Goal: Task Accomplishment & Management: Manage account settings

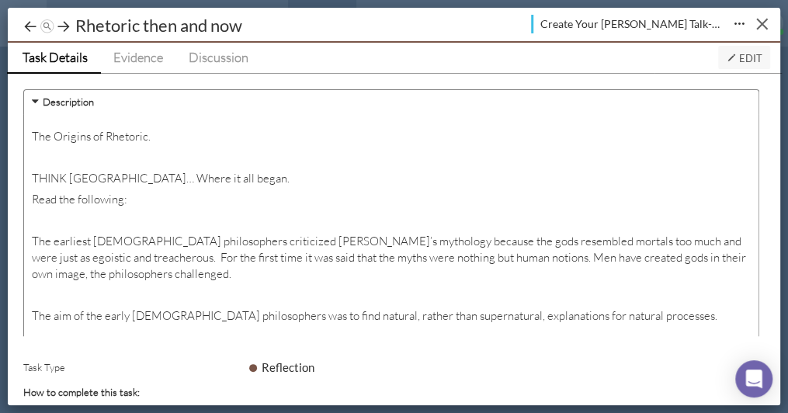
click at [760, 25] on div "Close" at bounding box center [762, 25] width 12 height 12
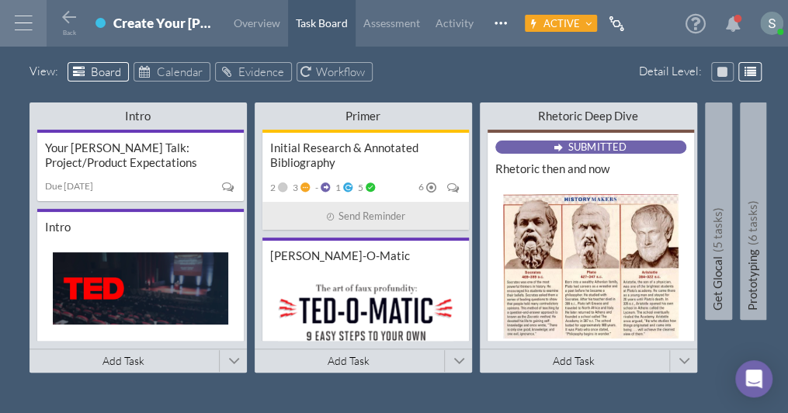
scroll to position [0, 189]
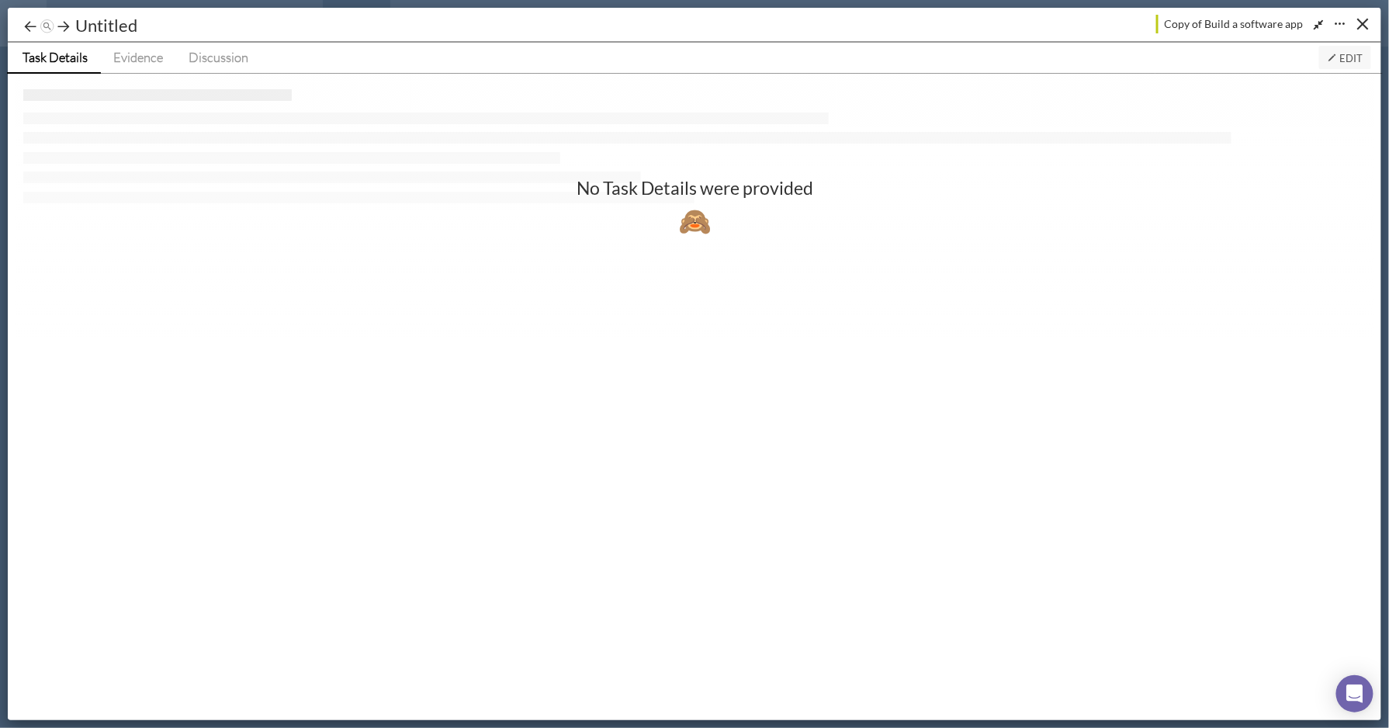
click at [1349, 54] on span "Edit" at bounding box center [1345, 58] width 36 height 12
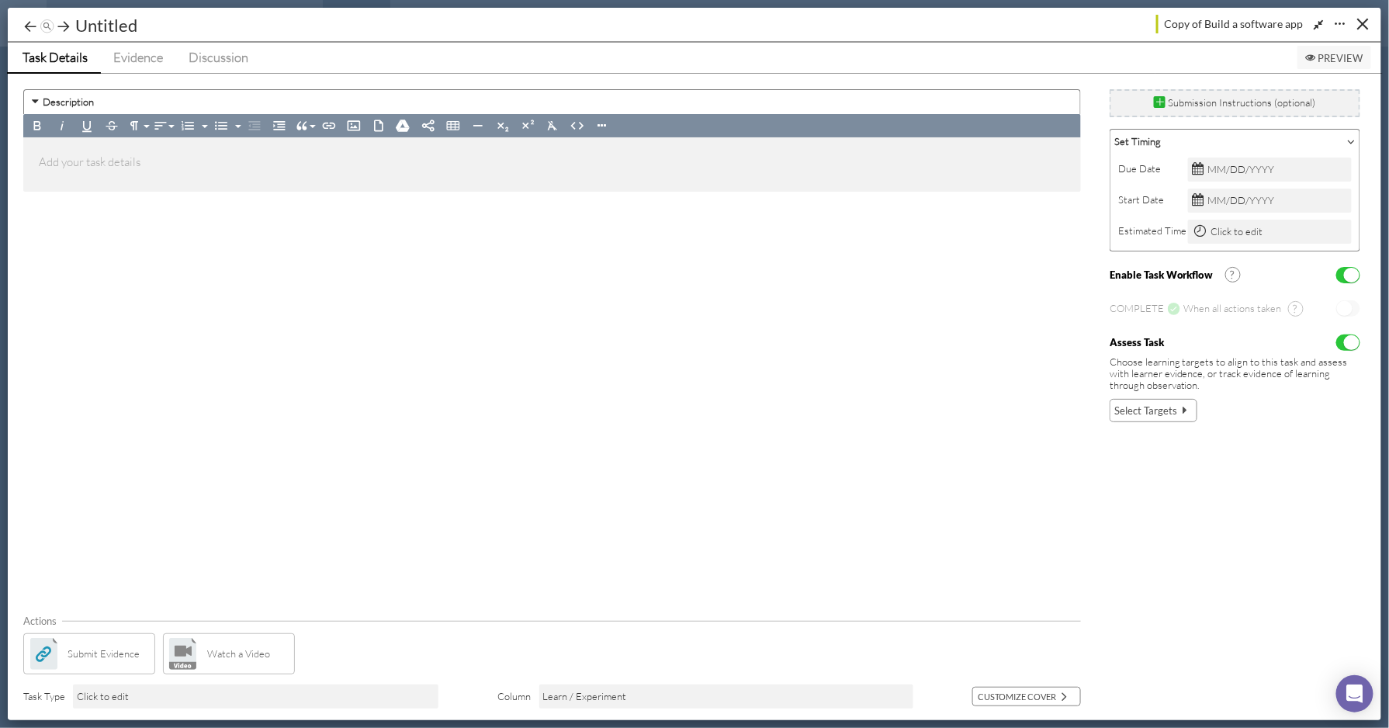
click at [1160, 410] on span "Select Targets" at bounding box center [1145, 411] width 63 height 16
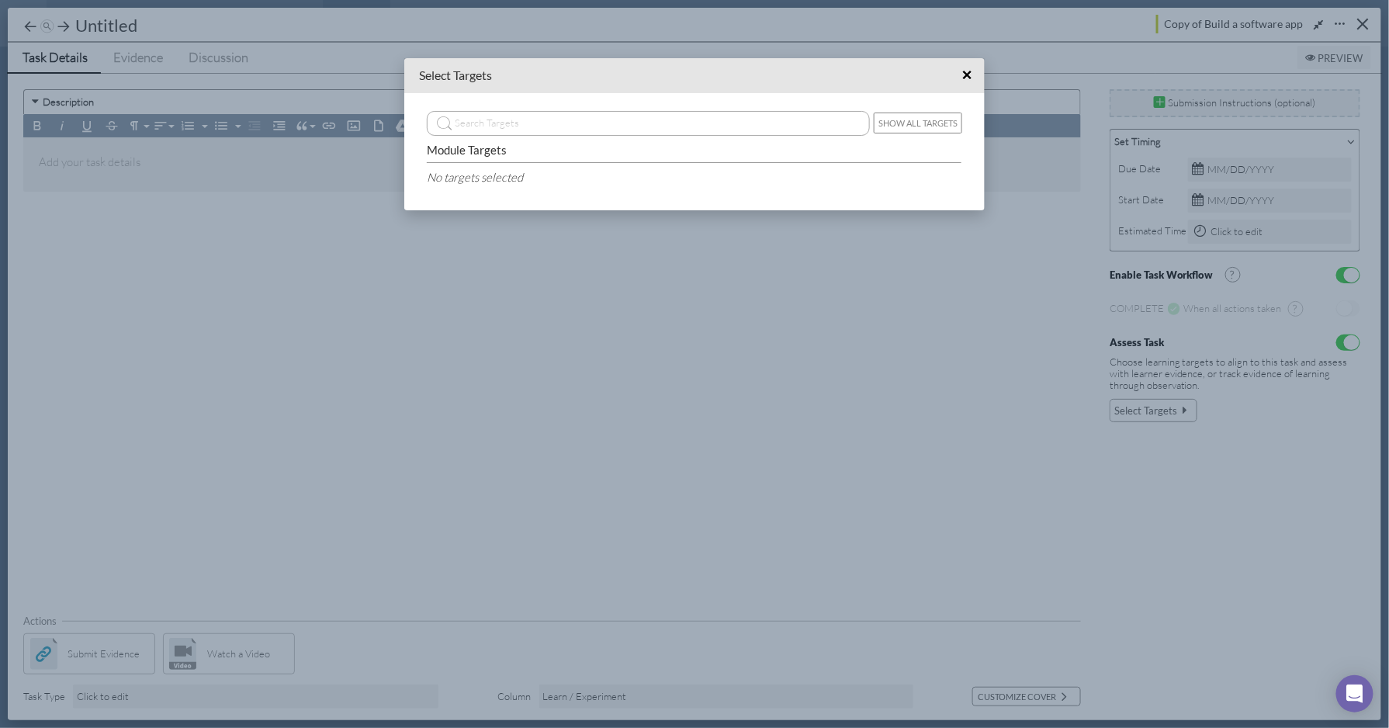
click at [467, 74] on h5 "Select Targets" at bounding box center [455, 75] width 73 height 17
drag, startPoint x: 965, startPoint y: 73, endPoint x: 996, endPoint y: 71, distance: 31.1
click at [1001, 73] on div "Setup Task Action: Submit Evidence × Show All Targets Module Targets No targets…" at bounding box center [694, 364] width 1389 height 728
click at [968, 68] on span "×" at bounding box center [967, 74] width 10 height 19
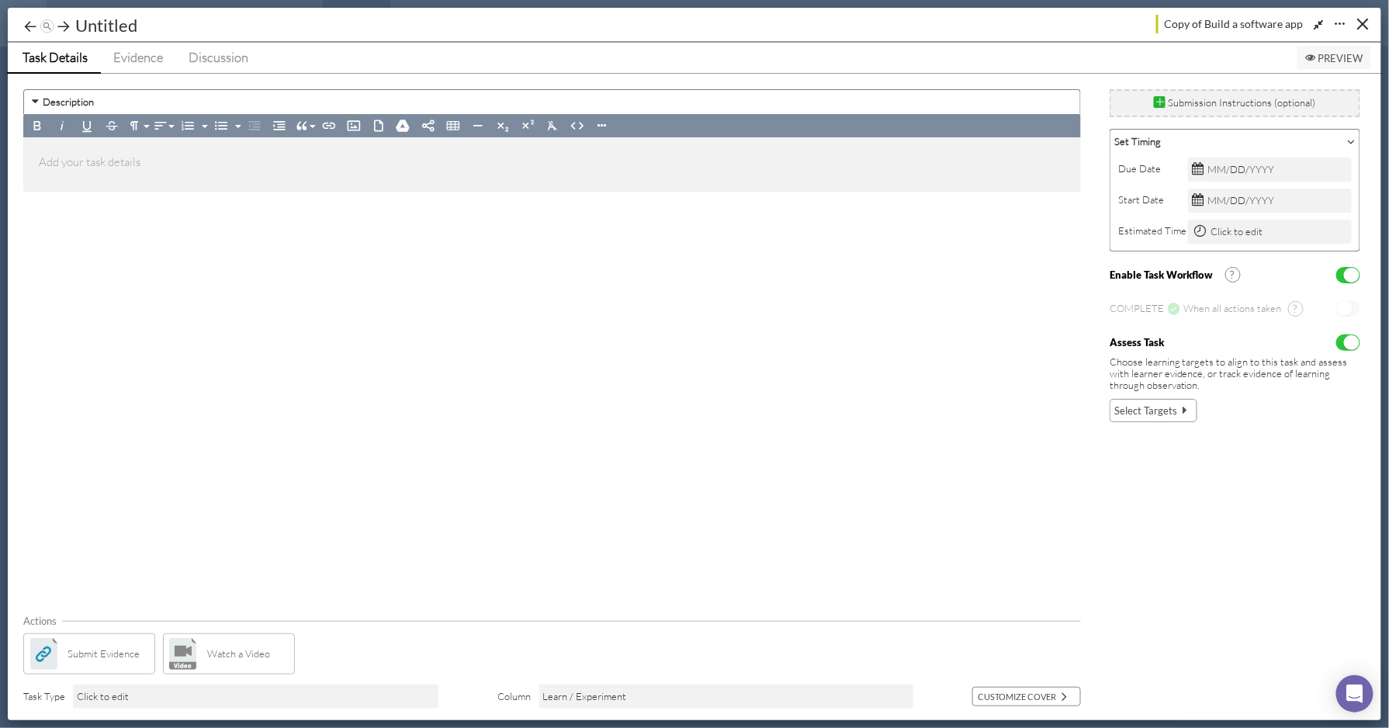
click at [1332, 56] on span "Preview" at bounding box center [1334, 58] width 58 height 12
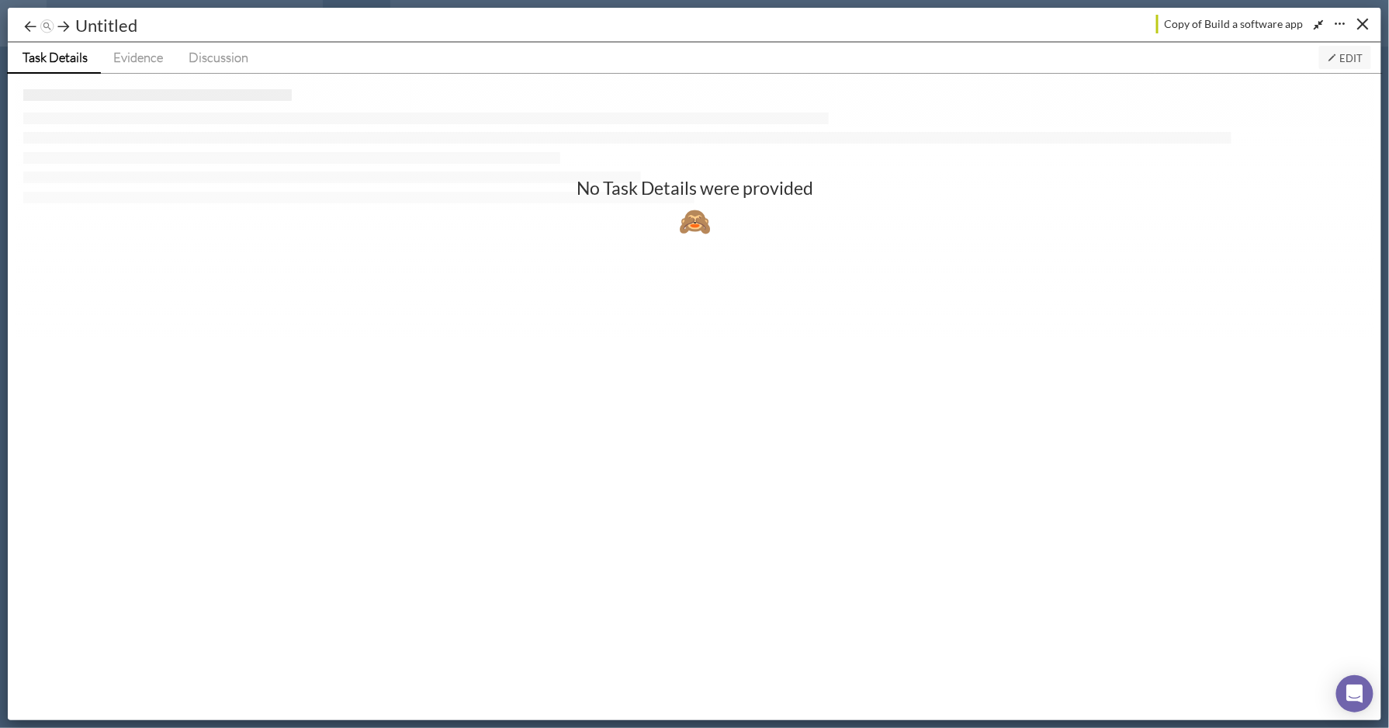
click at [1340, 54] on span "Edit" at bounding box center [1345, 58] width 36 height 12
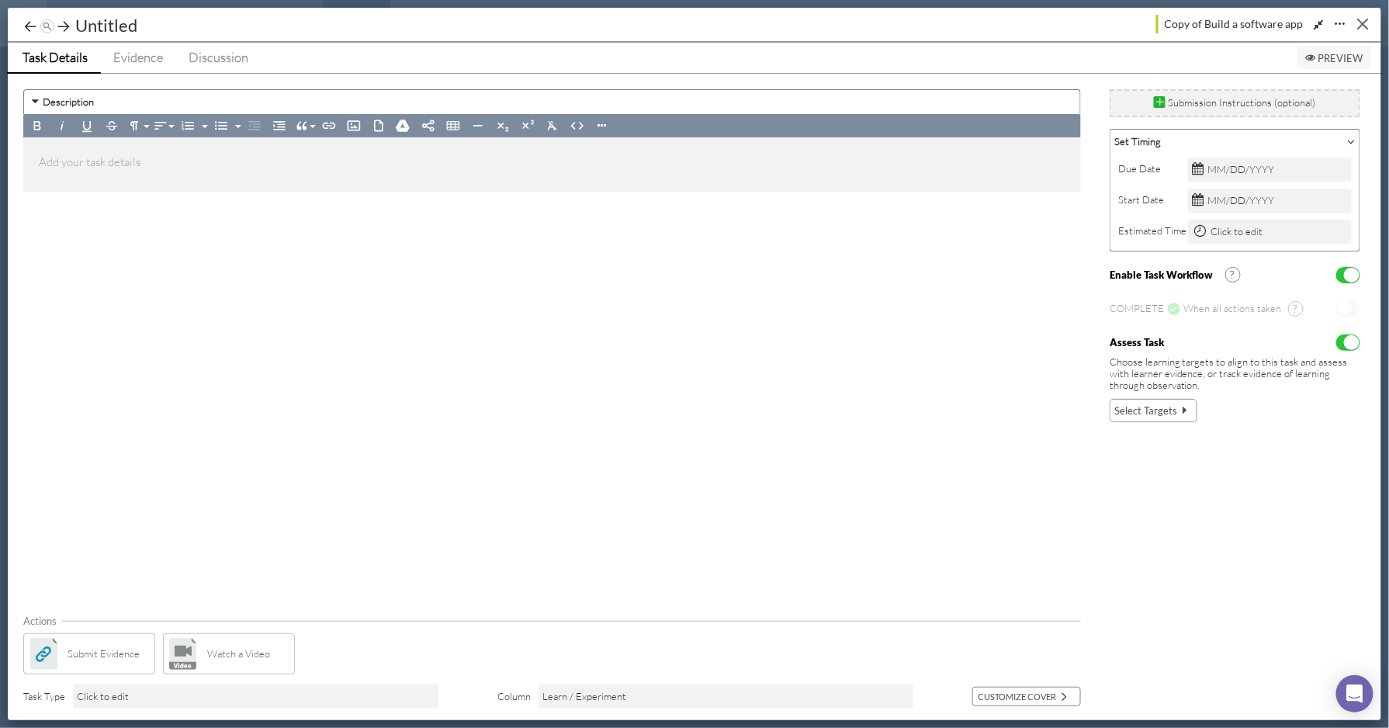
click at [1368, 19] on div "Close" at bounding box center [1363, 25] width 12 height 12
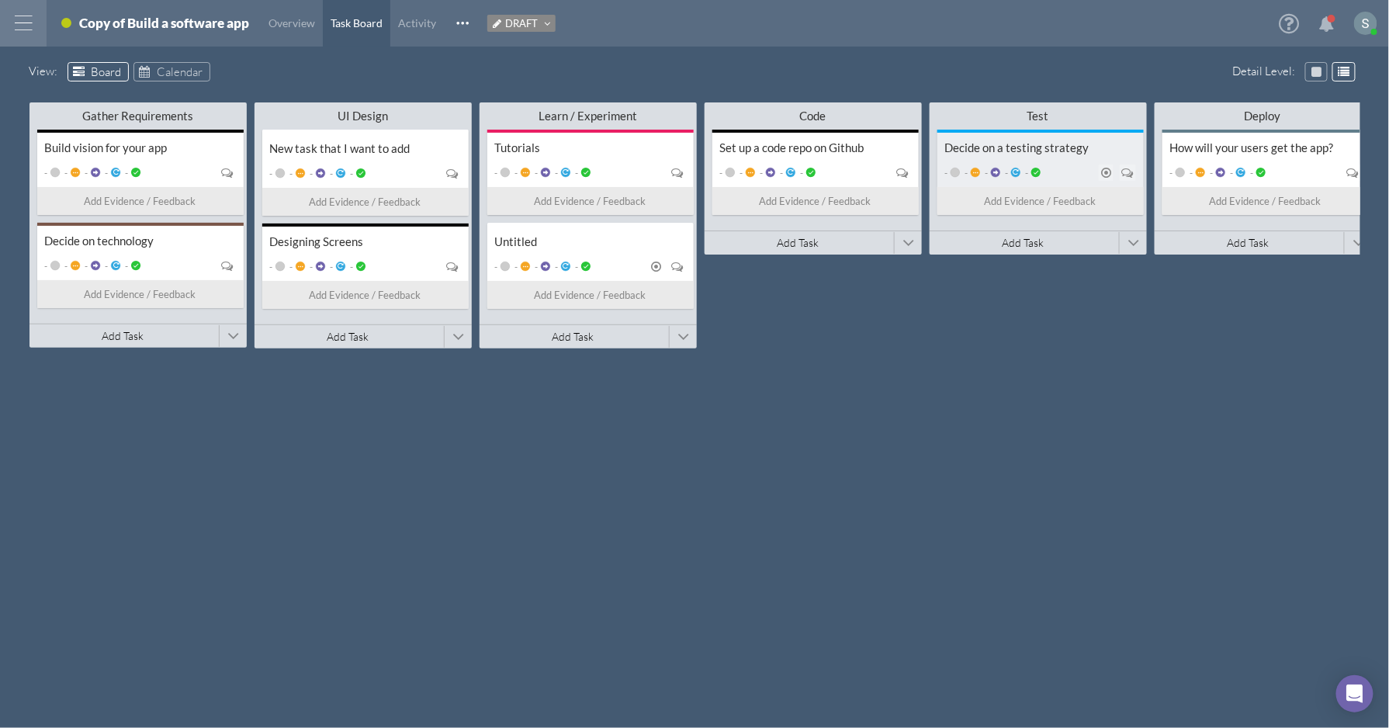
click at [1079, 156] on div "Decide on a testing strategy - - - - - Add Evidence / Feedback" at bounding box center [1040, 172] width 206 height 85
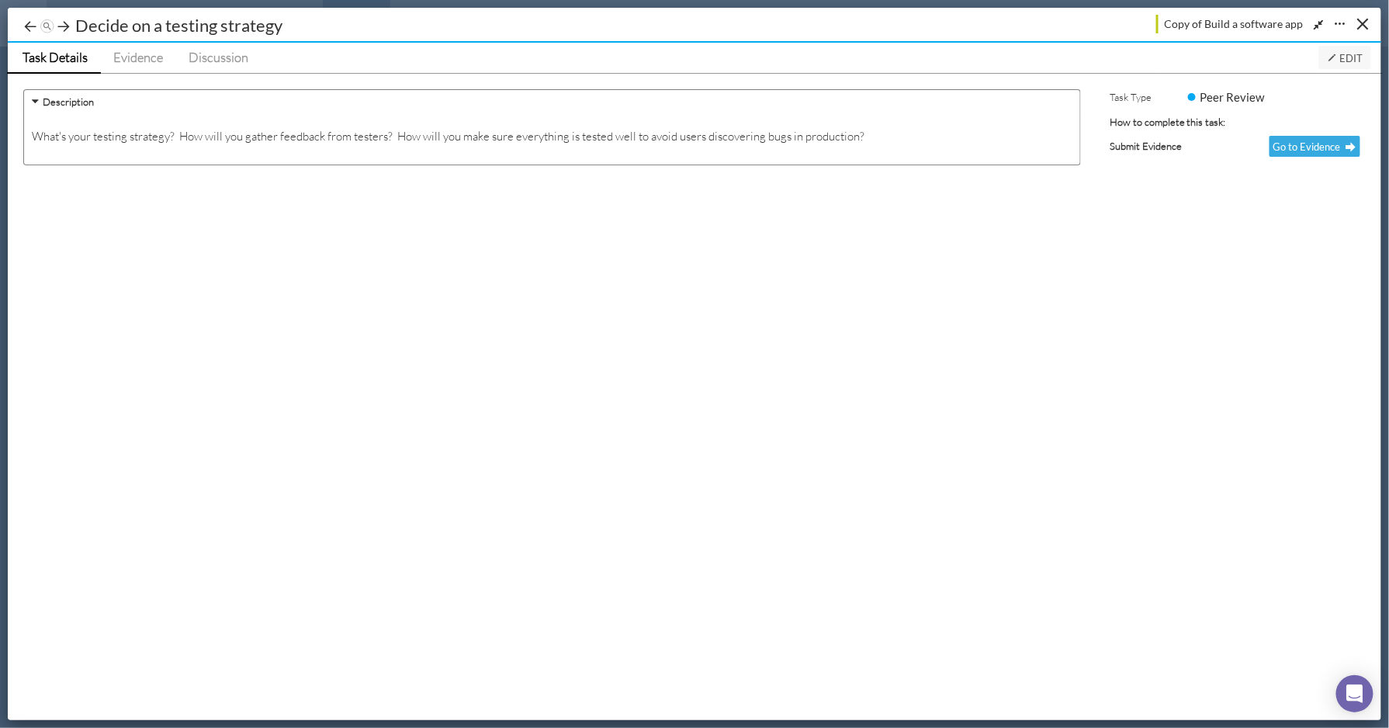
click at [1346, 52] on span "Edit" at bounding box center [1345, 58] width 36 height 12
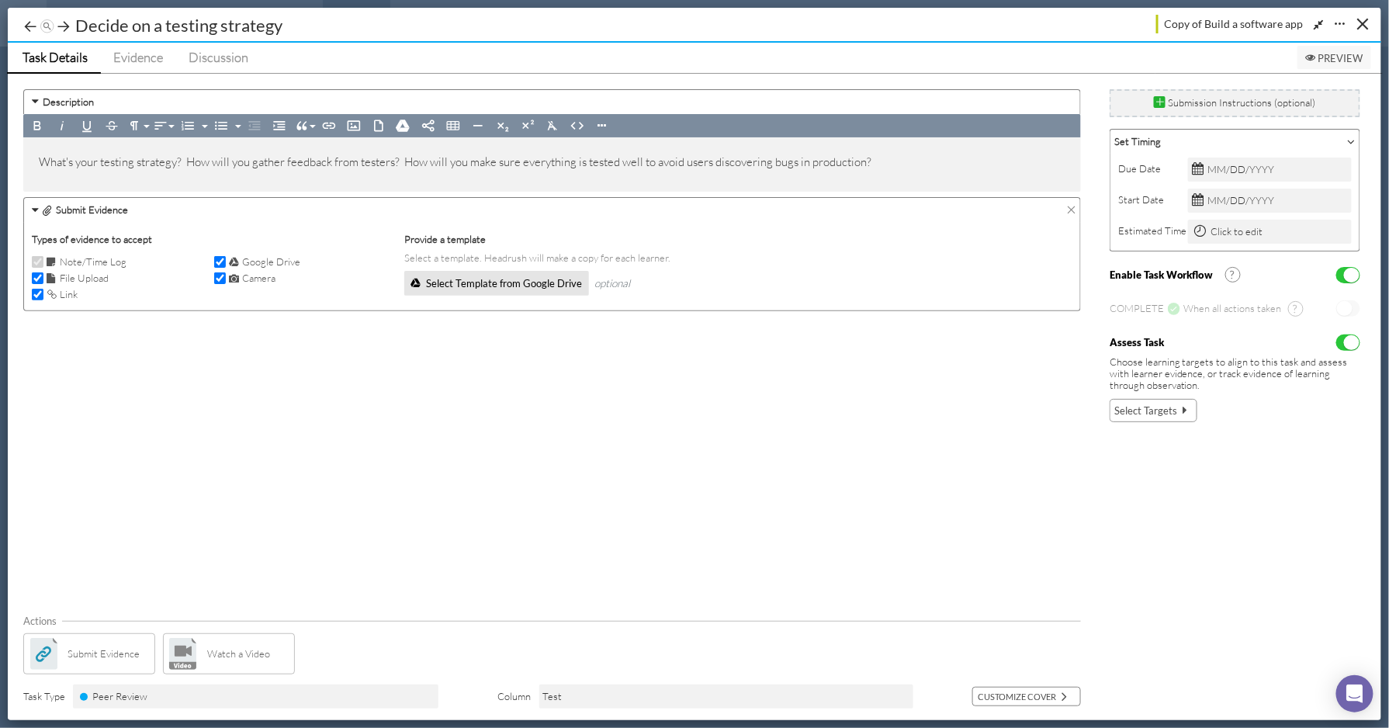
click at [1346, 52] on span "Preview" at bounding box center [1334, 58] width 58 height 12
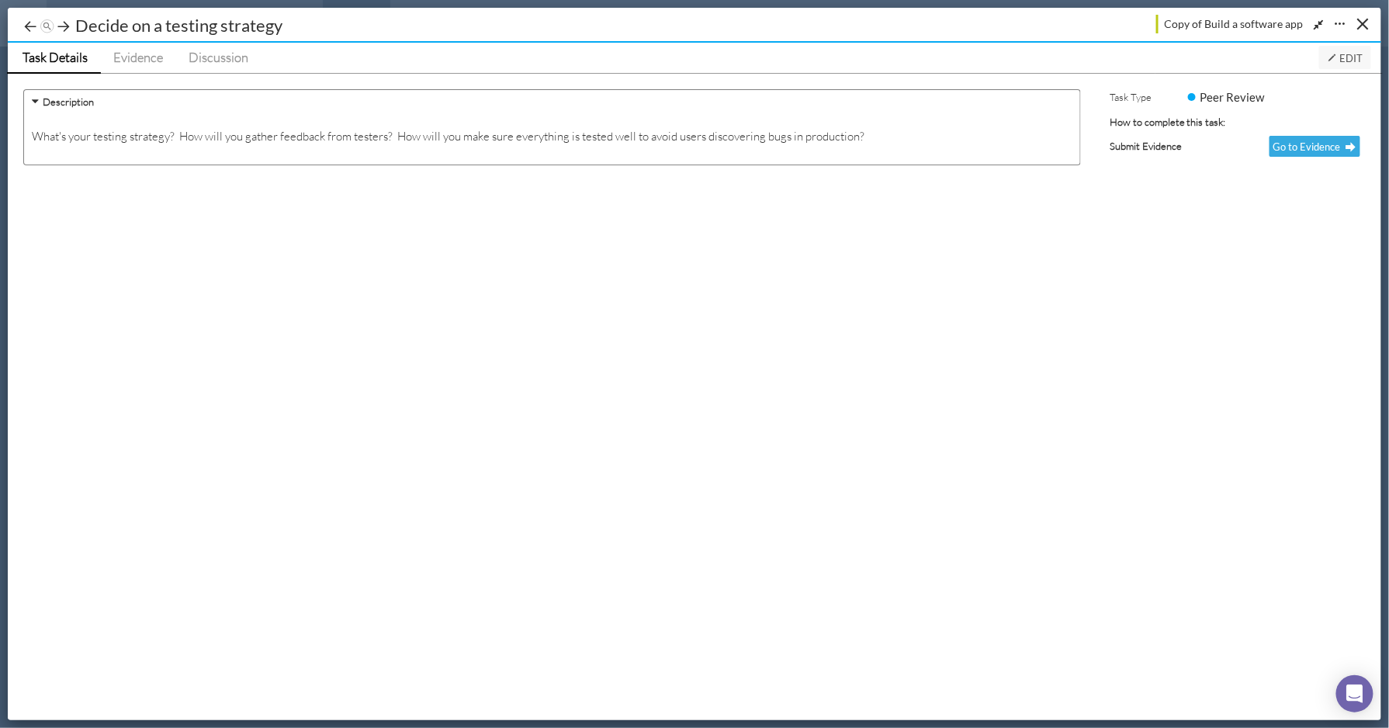
click at [1361, 83] on div "Task Type Peer Review How to complete this task: Due Date Start Date Estimated …" at bounding box center [1246, 396] width 272 height 631
click at [1362, 25] on button "Close" at bounding box center [1363, 24] width 24 height 24
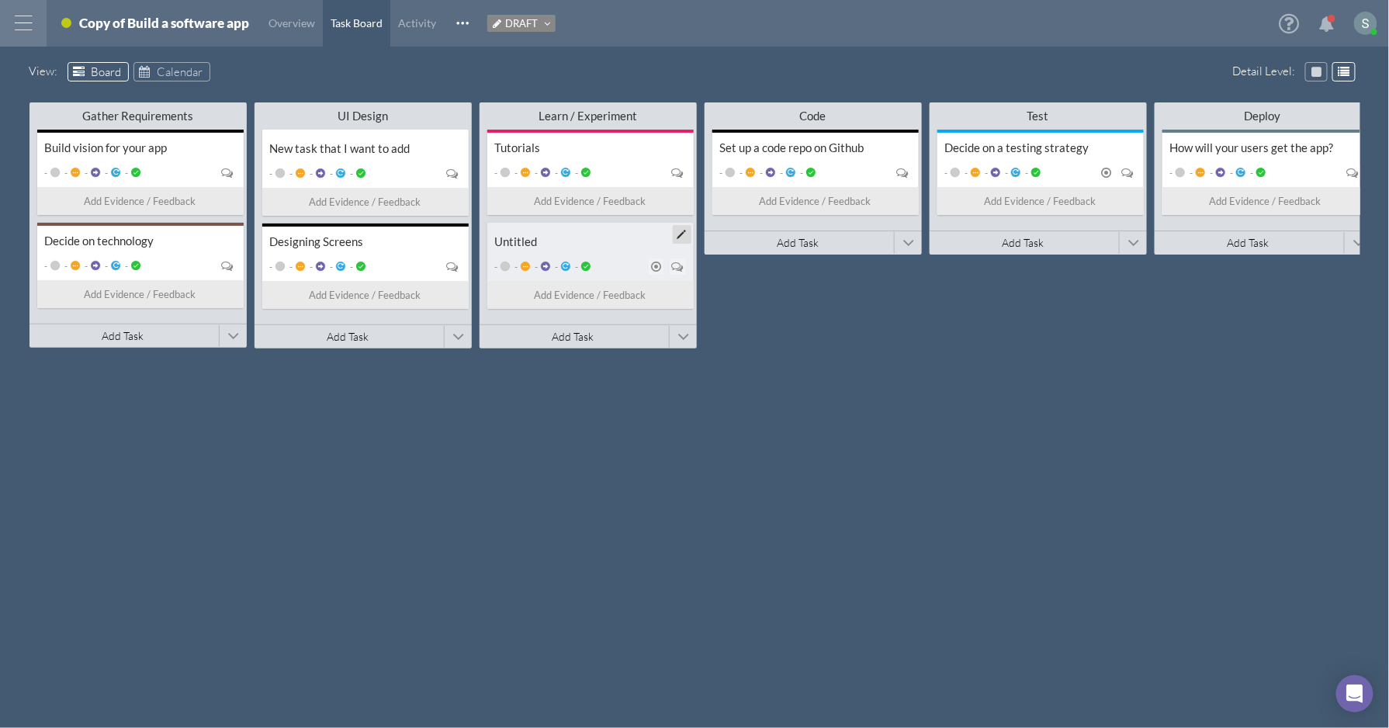
click at [546, 244] on div "Untitled" at bounding box center [590, 241] width 191 height 15
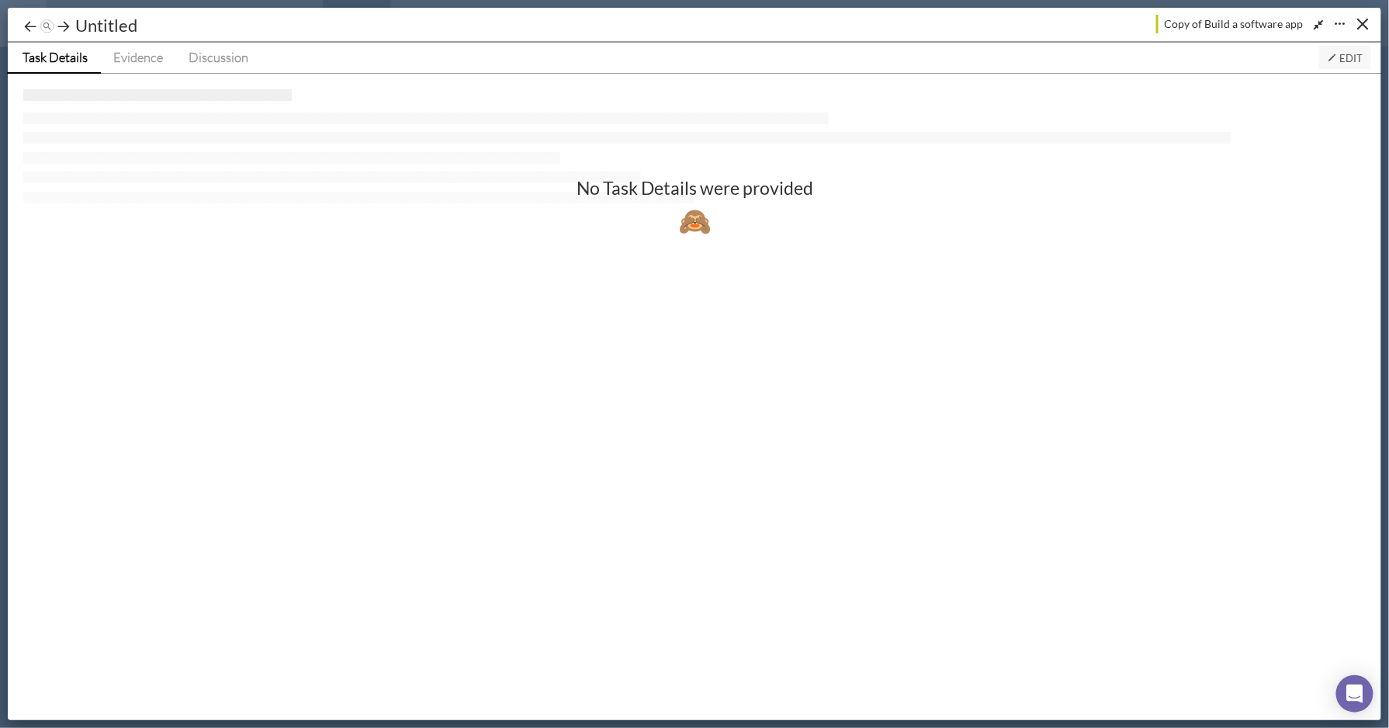
click at [1342, 56] on span "Edit" at bounding box center [1345, 58] width 36 height 12
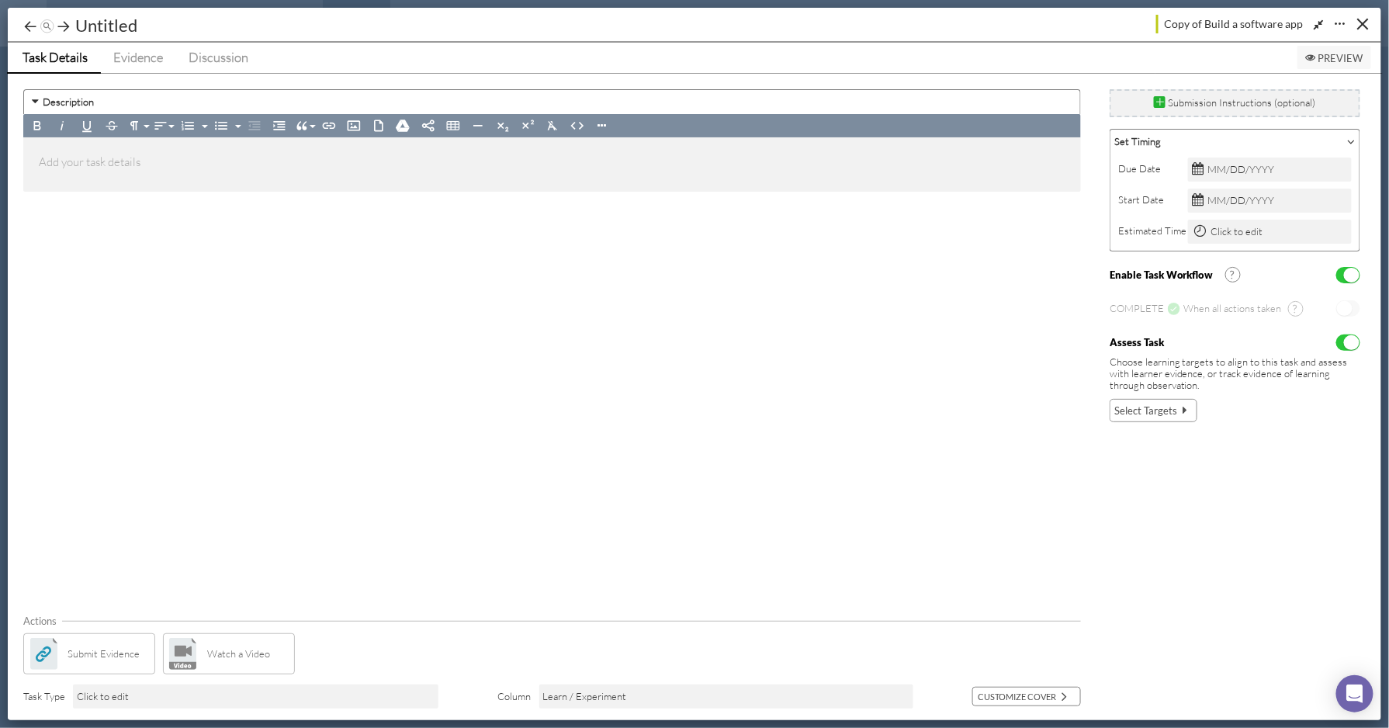
click at [1145, 406] on span "Select Targets" at bounding box center [1145, 411] width 63 height 16
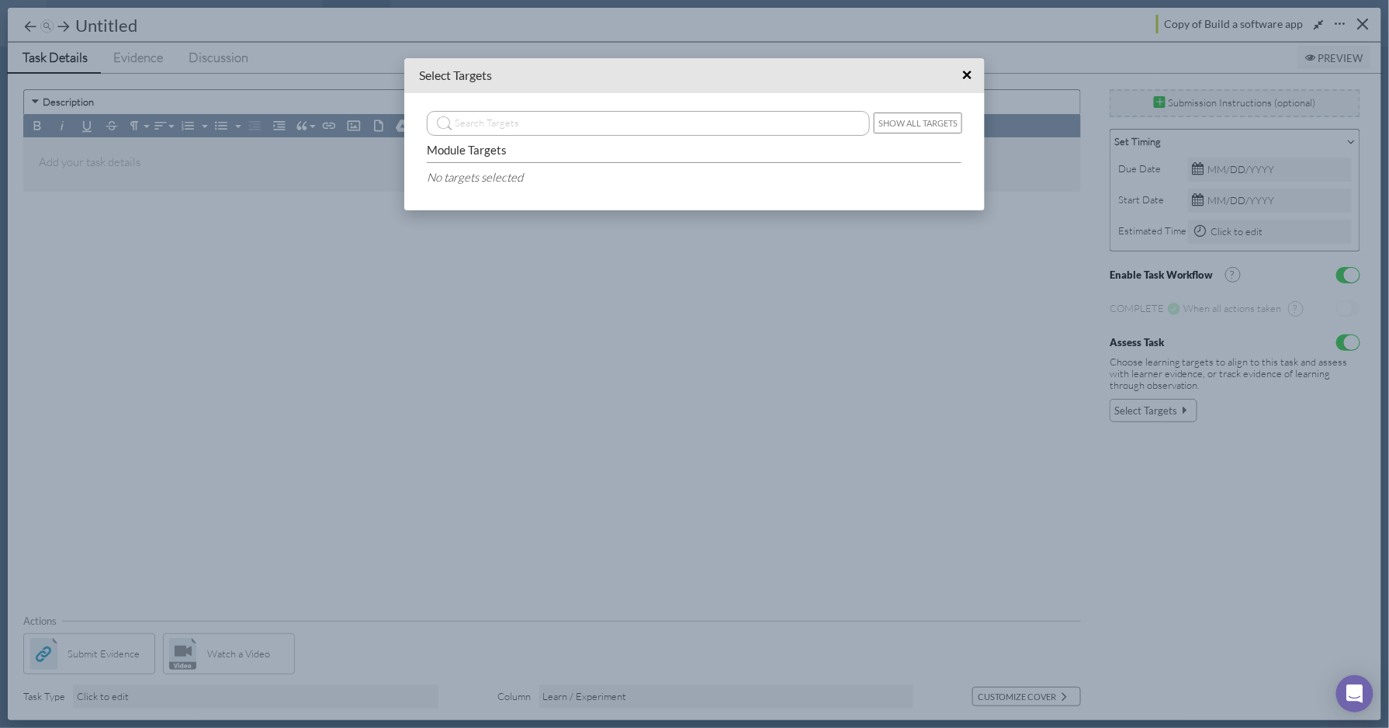
drag, startPoint x: 902, startPoint y: 119, endPoint x: 892, endPoint y: 118, distance: 10.2
click at [902, 118] on button "Show All Targets" at bounding box center [918, 123] width 88 height 21
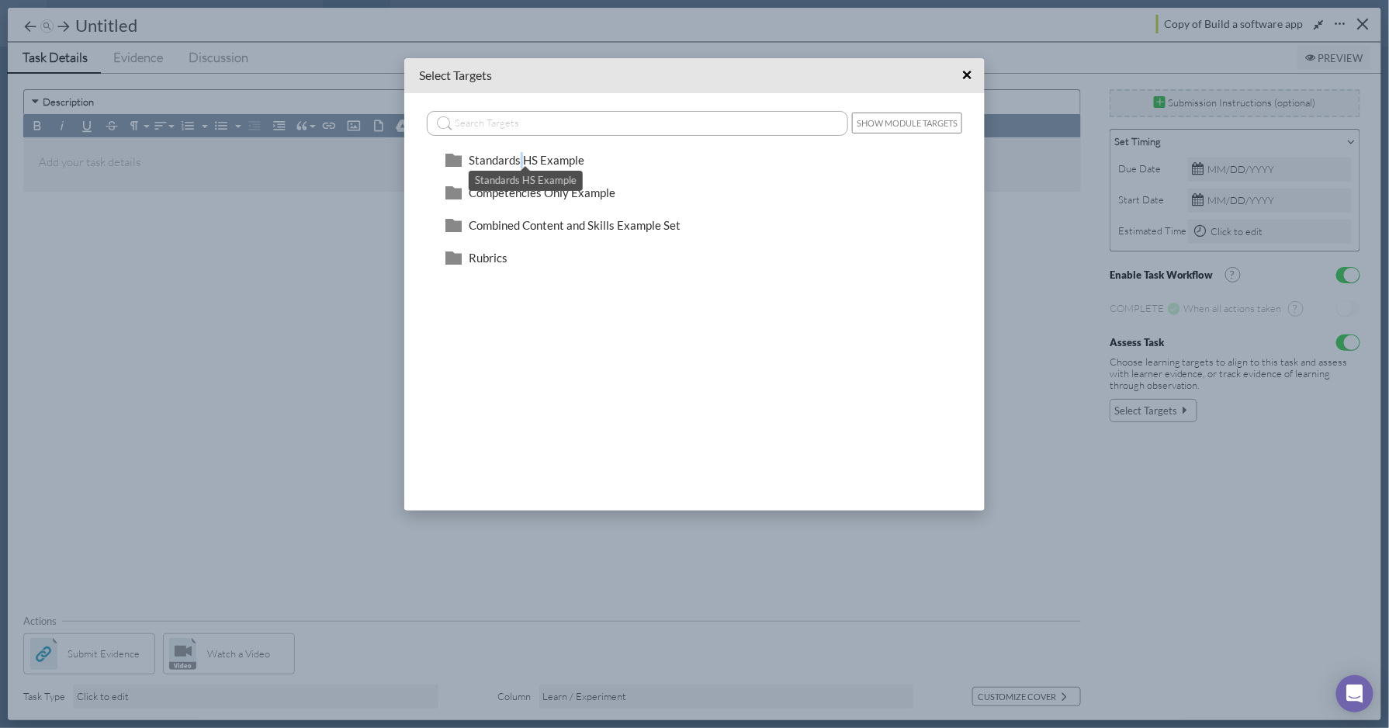
click at [521, 153] on span "Standards HS Example" at bounding box center [527, 160] width 116 height 14
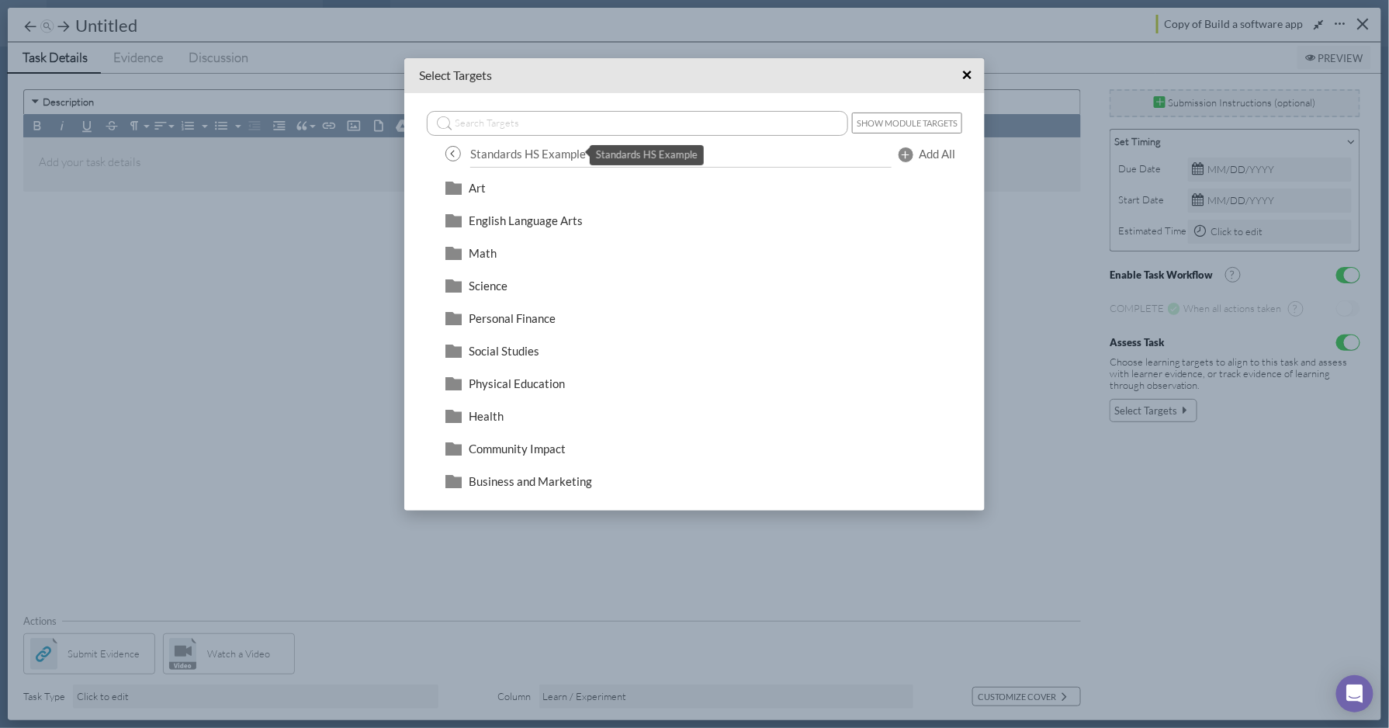
click at [521, 151] on span "Standards HS Example" at bounding box center [528, 154] width 116 height 14
click at [476, 182] on span "Art" at bounding box center [477, 188] width 17 height 14
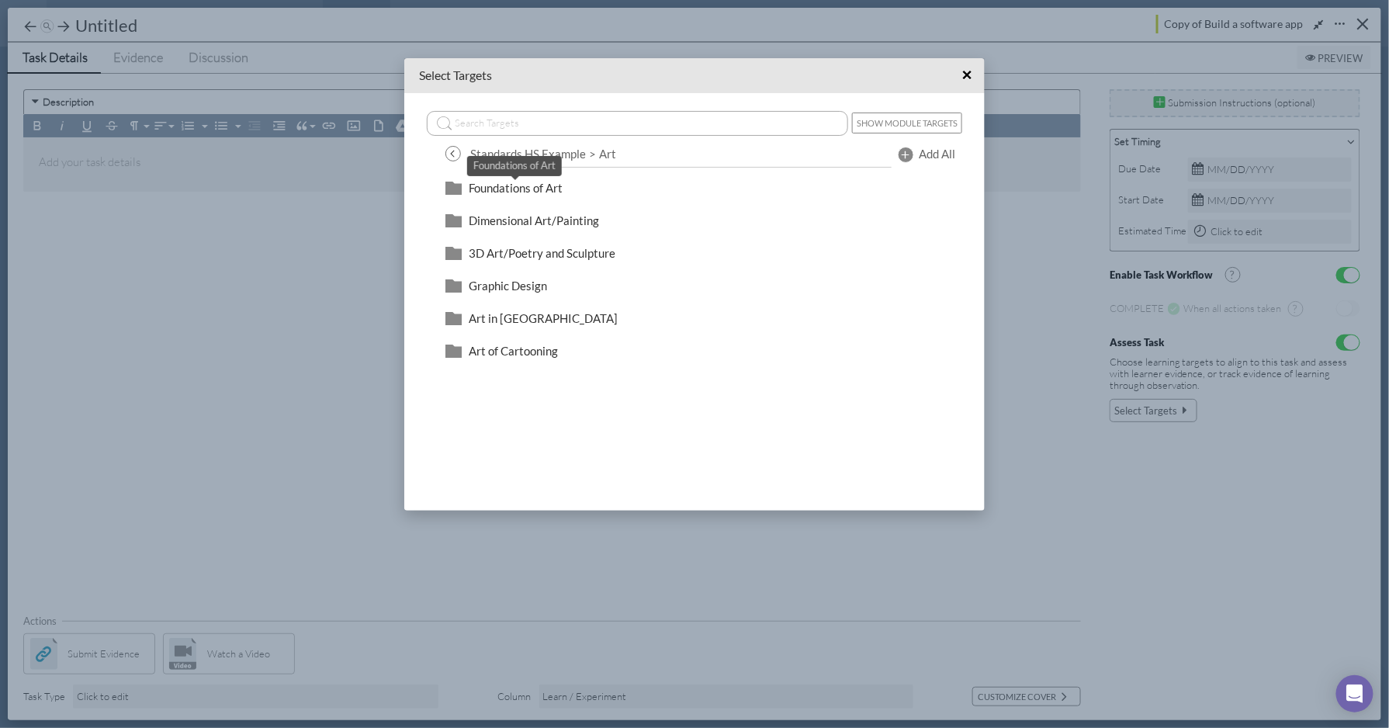
click at [527, 185] on span "Foundations of Art" at bounding box center [516, 188] width 94 height 14
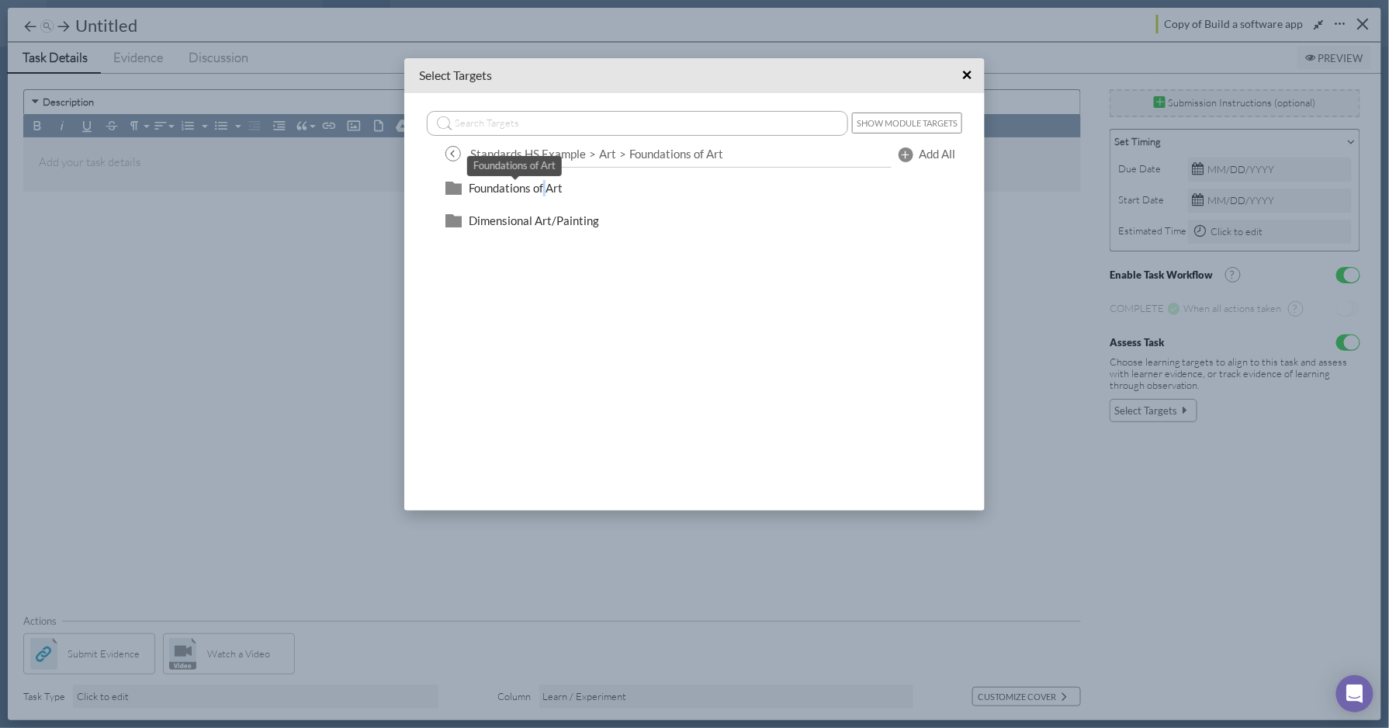
click at [549, 185] on span "Foundations of Art" at bounding box center [516, 188] width 94 height 14
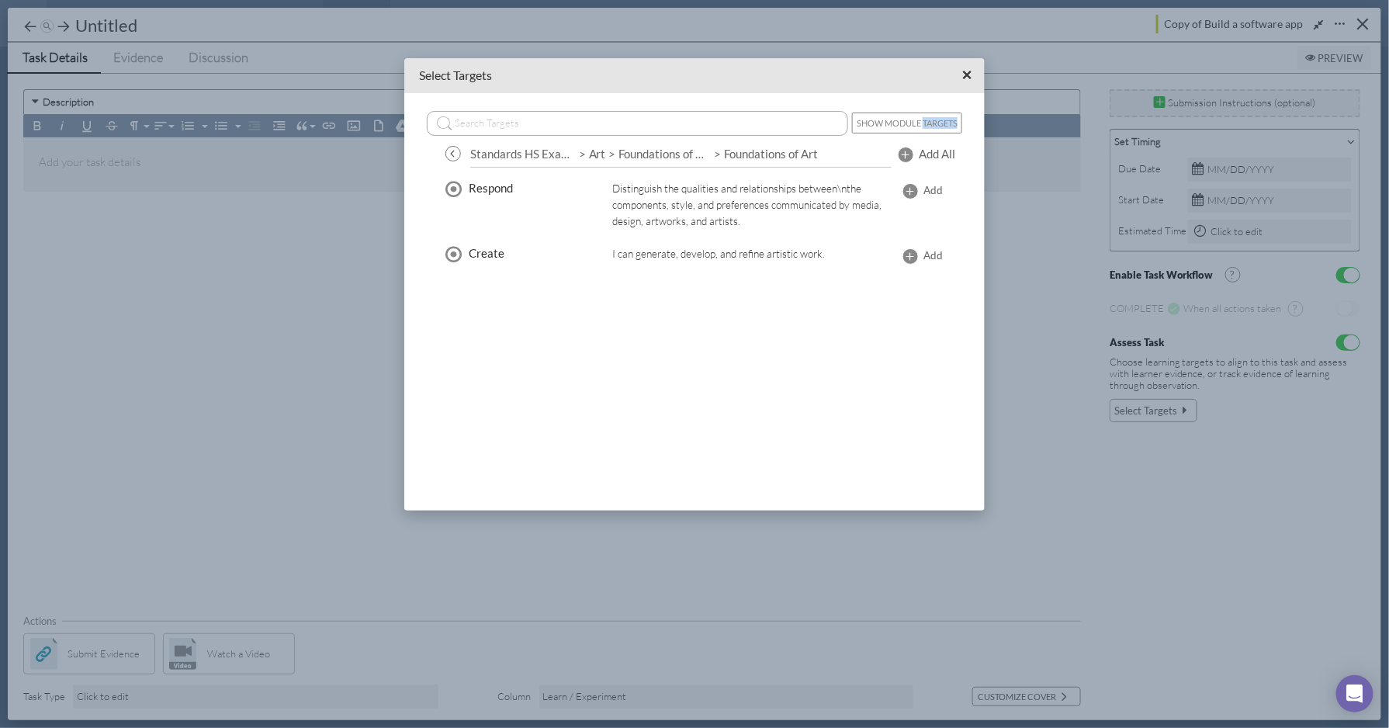
click at [971, 71] on span "×" at bounding box center [967, 74] width 10 height 19
